Goal: Transaction & Acquisition: Book appointment/travel/reservation

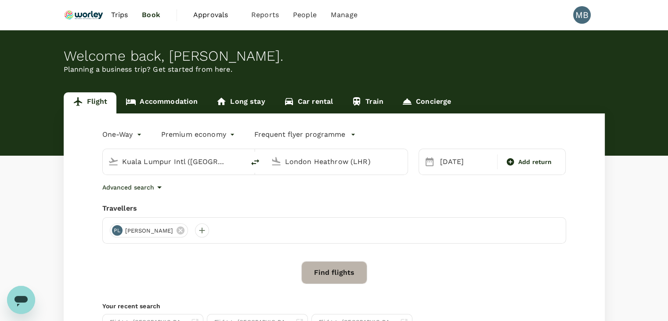
click at [332, 275] on button "Find flights" at bounding box center [334, 272] width 66 height 23
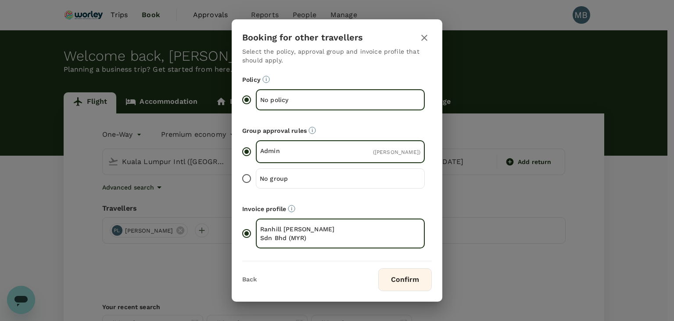
click at [382, 281] on button "Confirm" at bounding box center [406, 279] width 54 height 23
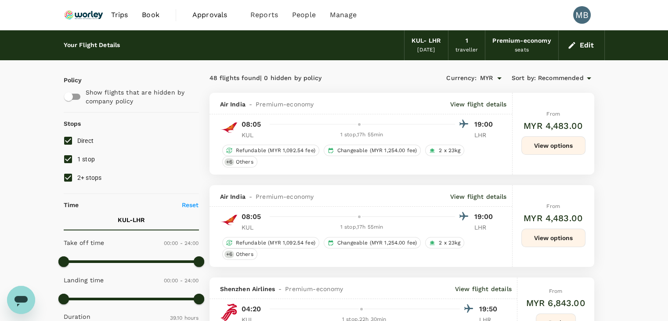
click at [71, 155] on input "1 stop" at bounding box center [68, 159] width 18 height 18
checkbox input "false"
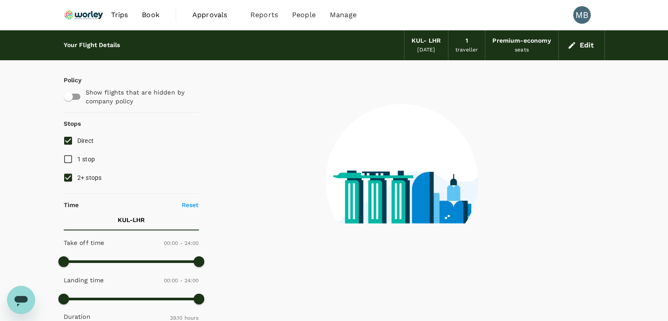
click at [70, 173] on input "2+ stops" at bounding box center [68, 177] width 18 height 18
checkbox input "false"
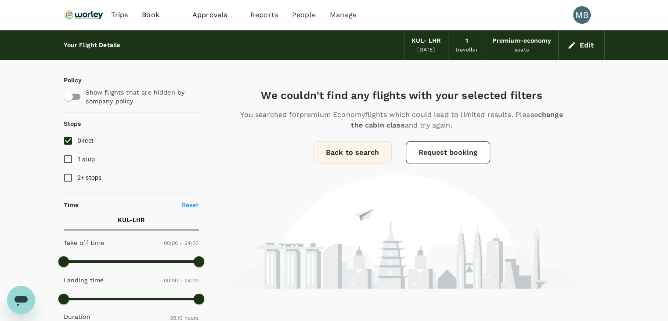
click at [383, 151] on link "Back to search" at bounding box center [352, 152] width 79 height 23
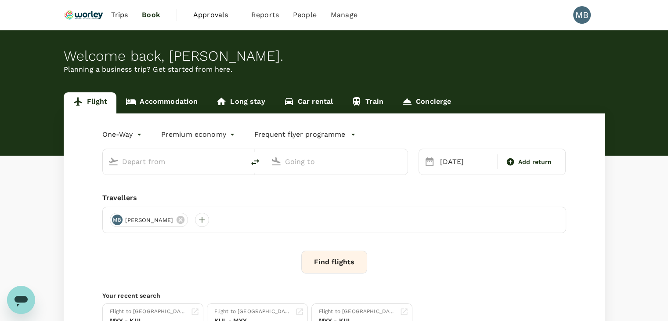
type input "Kuala Lumpur Intl ([GEOGRAPHIC_DATA])"
type input "London Heathrow (LHR)"
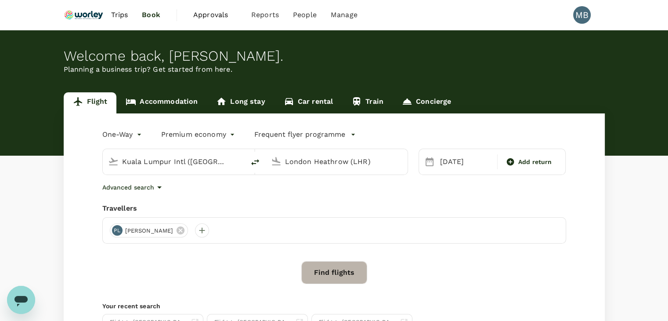
click at [335, 276] on button "Find flights" at bounding box center [334, 272] width 66 height 23
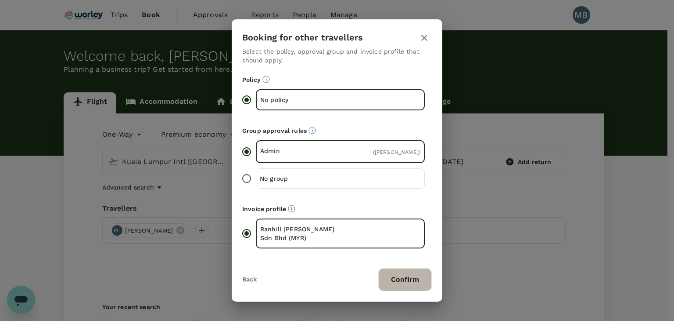
click at [415, 275] on button "Confirm" at bounding box center [406, 279] width 54 height 23
